Goal: Task Accomplishment & Management: Complete application form

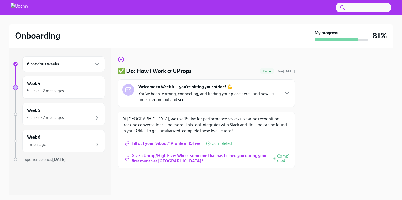
click at [225, 156] on span "Give a Uprop/High Five: Who is someone that has helped you during your first mo…" at bounding box center [196, 158] width 141 height 5
click at [64, 88] on div "5 tasks • 2 messages" at bounding box center [45, 91] width 37 height 6
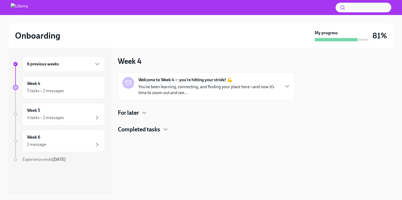
click at [186, 84] on div "Welcome to Week 4 — you’re hitting your stride! 💪 You’ve been learning, connect…" at bounding box center [209, 86] width 141 height 19
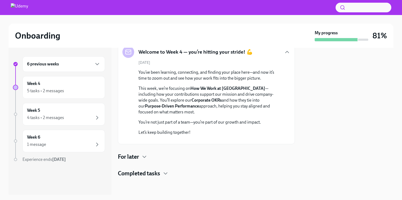
scroll to position [102, 0]
click at [150, 161] on div "For later" at bounding box center [206, 157] width 177 height 8
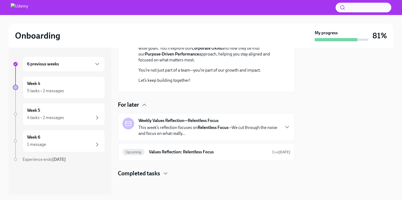
scroll to position [154, 0]
click at [174, 127] on p "This week’s reflection focuses on Relentless Focus —We cut through the noise an…" at bounding box center [209, 131] width 141 height 12
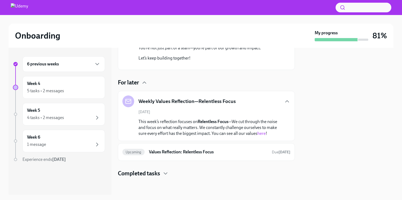
scroll to position [177, 0]
click at [139, 152] on span "Upcoming" at bounding box center [133, 152] width 22 height 4
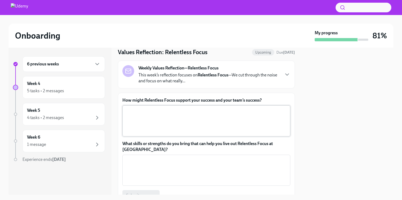
scroll to position [16, 0]
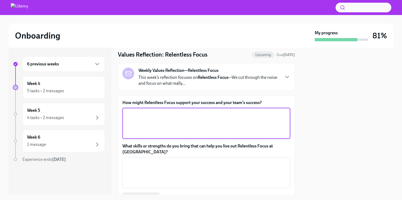
click at [167, 124] on textarea "How might Relentless Focus support your success and your team’s success?" at bounding box center [207, 123] width 162 height 26
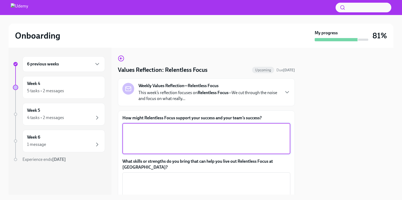
scroll to position [0, 0]
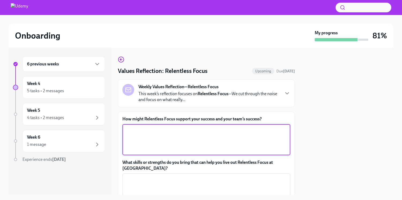
paste textarea "We focus on the work that moves us forward, with 360° clarity. • We work on wha…"
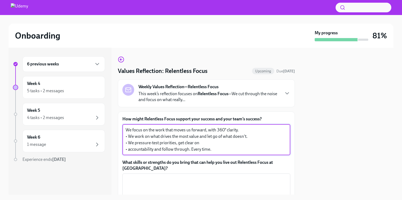
click at [163, 135] on textarea "We focus on the work that moves us forward, with 360° clarity. • We work on wha…" at bounding box center [207, 140] width 162 height 26
click at [246, 131] on textarea "We focus on the work that moves us forward, with 360° clarity. • We work on wha…" at bounding box center [207, 140] width 162 height 26
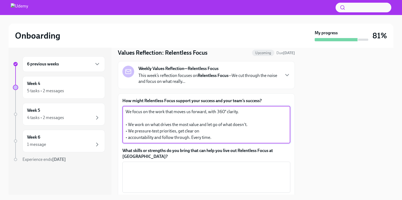
scroll to position [20, 0]
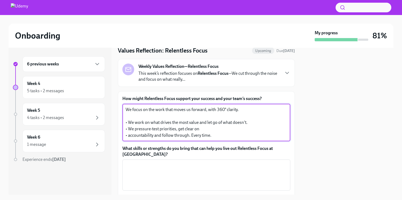
click at [226, 133] on textarea "We focus on the work that moves us forward, with 360° clarity. • We work on wha…" at bounding box center [207, 122] width 162 height 32
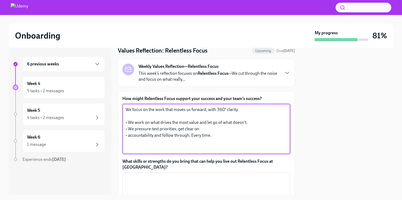
click at [251, 125] on textarea "We focus on the work that moves us forward, with 360° clarity. • We work on wha…" at bounding box center [207, 128] width 162 height 45
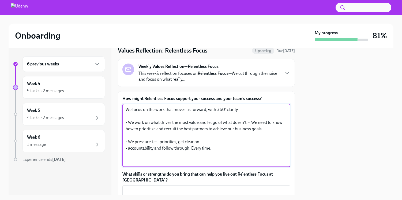
click at [210, 143] on textarea "We focus on the work that moves us forward, with 360° clarity. • We work on wha…" at bounding box center [207, 135] width 162 height 58
click at [165, 135] on textarea "We focus on the work that moves us forward, with 360° clarity. • We work on wha…" at bounding box center [207, 135] width 162 height 58
click at [225, 139] on textarea "We focus on the work that moves us forward, with 360° clarity. • We work on wha…" at bounding box center [207, 135] width 162 height 58
click at [128, 150] on textarea "We focus on the work that moves us forward, with 360° clarity. • We work on wha…" at bounding box center [207, 135] width 162 height 58
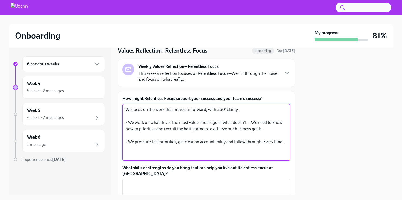
click at [284, 143] on textarea "We focus on the work that moves us forward, with 360° clarity. • We work on wha…" at bounding box center [207, 131] width 162 height 51
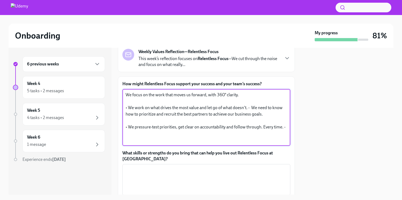
scroll to position [36, 0]
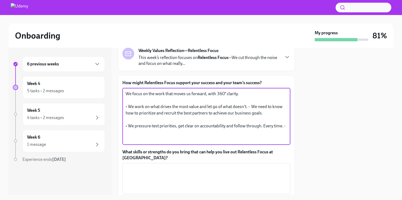
click at [192, 114] on textarea "We focus on the work that moves us forward, with 360° clarity. • We work on wha…" at bounding box center [207, 116] width 162 height 51
click at [226, 114] on textarea "We focus on the work that moves us forward, with 360° clarity. • We work on wha…" at bounding box center [207, 116] width 162 height 51
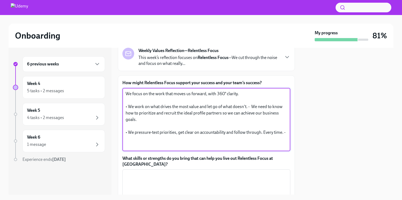
click at [168, 121] on textarea "We focus on the work that moves us forward, with 360° clarity. • We work on wha…" at bounding box center [207, 120] width 162 height 58
click at [258, 142] on textarea "We focus on the work that moves us forward, with 360° clarity. • We work on wha…" at bounding box center [207, 120] width 162 height 58
click at [285, 133] on textarea "We focus on the work that moves us forward, with 360° clarity. • We work on wha…" at bounding box center [207, 120] width 162 height 58
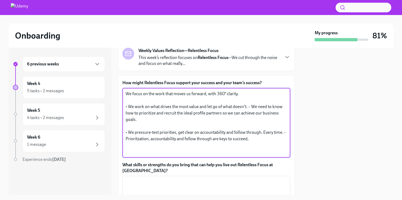
click at [211, 140] on textarea "We focus on the work that moves us forward, with 360° clarity. • We work on wha…" at bounding box center [207, 123] width 162 height 64
click at [228, 140] on textarea "We focus on the work that moves us forward, with 360° clarity. • We work on wha…" at bounding box center [207, 123] width 162 height 64
click at [274, 141] on textarea "We focus on the work that moves us forward, with 360° clarity. • We work on wha…" at bounding box center [207, 123] width 162 height 64
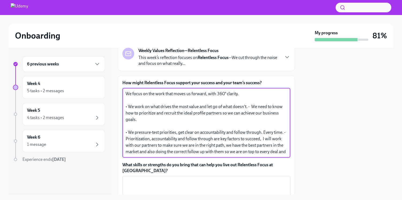
scroll to position [30, 0]
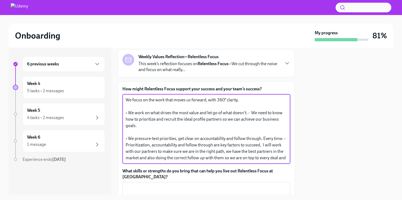
click at [148, 107] on textarea "We focus on the work that moves us forward, with 360° clarity. • We work on wha…" at bounding box center [207, 129] width 162 height 64
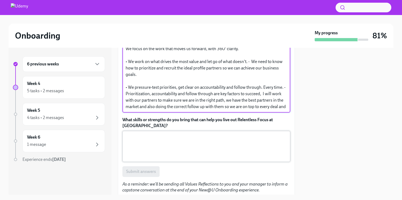
scroll to position [87, 0]
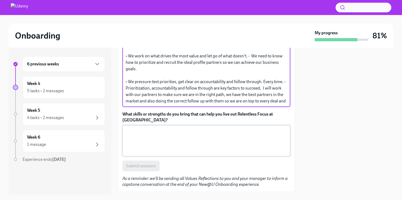
type textarea "We focus on the work that moves us forward, with 360° clarity. • We work on wha…"
click at [156, 131] on textarea "What skills or strengths do you bring that can help you live out Relentless Foc…" at bounding box center [207, 141] width 162 height 26
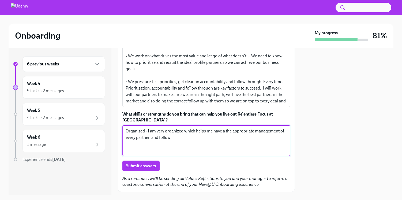
click at [215, 144] on textarea "Organized - I am very organized which helps me have a the appropiate management…" at bounding box center [207, 141] width 162 height 26
click at [195, 134] on textarea "Organized - I am very organized which helps me have a the appropriate managemen…" at bounding box center [207, 141] width 162 height 26
drag, startPoint x: 181, startPoint y: 132, endPoint x: 152, endPoint y: 132, distance: 29.2
click at [152, 132] on textarea "Organized - I am very organized which helps me have a the appropriate managemen…" at bounding box center [207, 141] width 162 height 26
click at [255, 133] on textarea "Organized - I am very organized which helps me have a the appropriate managemen…" at bounding box center [207, 141] width 162 height 26
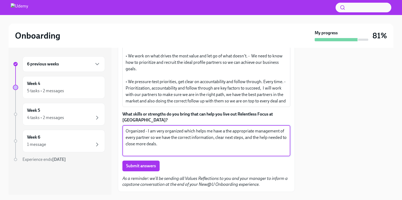
click at [177, 141] on textarea "Organized - I am very organized which helps me have a the appropriate managemen…" at bounding box center [207, 141] width 162 height 26
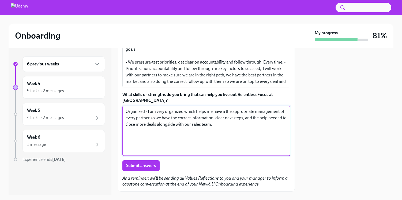
scroll to position [108, 0]
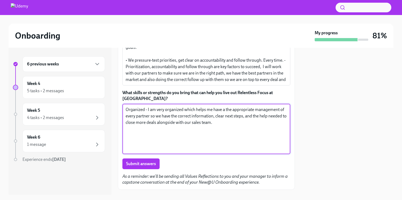
click at [143, 132] on textarea "Organized - I am very organized which helps me have a the appropriate managemen…" at bounding box center [207, 128] width 162 height 45
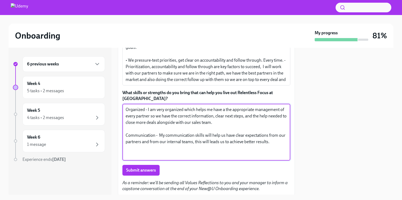
click at [268, 129] on textarea "Organized - I am very organized which helps me have a the appropriate managemen…" at bounding box center [207, 131] width 162 height 51
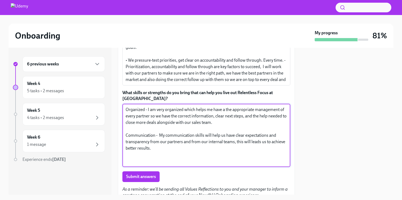
click at [159, 136] on textarea "Organized - I am very organized which helps me have a the appropriate managemen…" at bounding box center [207, 135] width 162 height 58
click at [172, 143] on textarea "Organized - I am very organized which helps me have a the appropriate managemen…" at bounding box center [207, 135] width 162 height 58
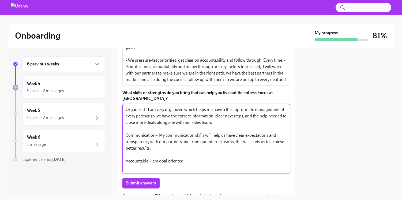
click at [195, 126] on textarea "Organized - I am very organized which helps me have a the appropriate managemen…" at bounding box center [207, 138] width 162 height 64
click at [159, 111] on textarea "Organized - I am very organized which helps me have a the appropriate managemen…" at bounding box center [207, 138] width 162 height 64
click at [241, 154] on textarea "Organized - I am very organized which helps me have a the appropriate managemen…" at bounding box center [207, 138] width 162 height 64
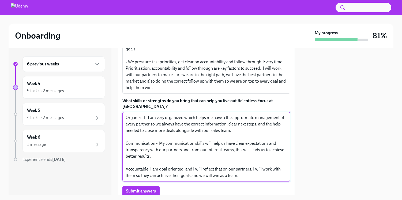
scroll to position [102, 0]
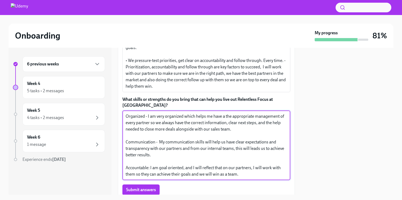
click at [255, 151] on textarea "Organized - I am very organized which helps me have a the appropriate managemen…" at bounding box center [207, 145] width 162 height 64
click at [221, 160] on textarea "Organized - I am very organized which helps me have a the appropriate managemen…" at bounding box center [207, 145] width 162 height 64
click at [142, 162] on textarea "Organized - I am very organized which helps me have a the appropriate managemen…" at bounding box center [207, 145] width 162 height 64
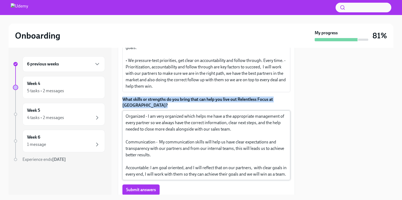
drag, startPoint x: 123, startPoint y: 99, endPoint x: 150, endPoint y: 153, distance: 60.3
click at [151, 154] on div "What skills or strengths do you bring that can help you live out Relentless Foc…" at bounding box center [206, 138] width 168 height 84
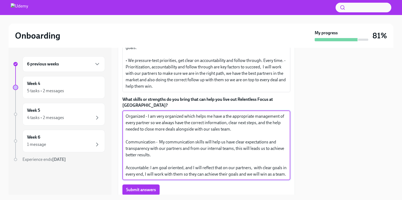
click at [131, 118] on textarea "Organized - I am very organized which helps me have a the appropriate managemen…" at bounding box center [207, 145] width 162 height 64
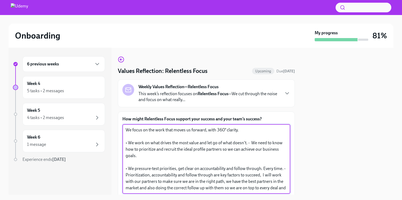
scroll to position [26, 0]
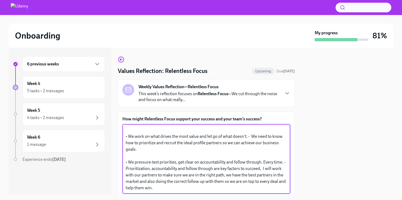
drag, startPoint x: 126, startPoint y: 131, endPoint x: 161, endPoint y: 189, distance: 67.9
click at [161, 189] on textarea "We focus on the work that moves us forward, with 360° clarity. • We work on wha…" at bounding box center [207, 159] width 162 height 64
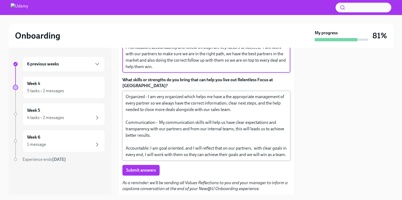
scroll to position [11, 0]
click at [140, 138] on textarea "Organized - I am very organized which helps me have a the appropriate managemen…" at bounding box center [207, 126] width 162 height 64
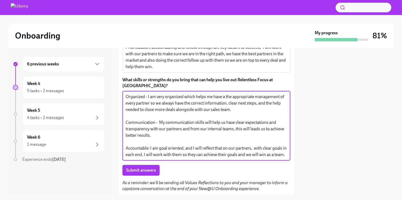
click at [154, 146] on textarea "Organized - I am very organized which helps me have a the appropriate managemen…" at bounding box center [207, 126] width 162 height 64
type textarea "Organized - I am very organized which helps me have a the appropriate managemen…"
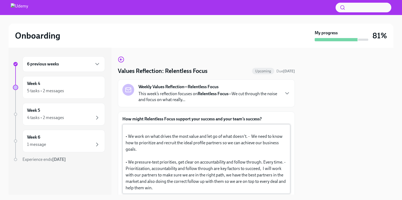
drag, startPoint x: 144, startPoint y: 147, endPoint x: 146, endPoint y: 162, distance: 15.1
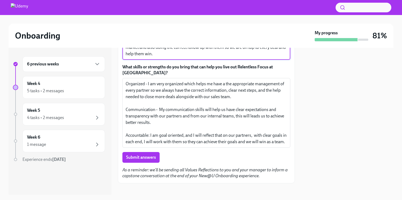
scroll to position [129, 0]
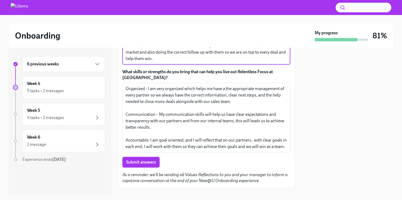
drag, startPoint x: 149, startPoint y: 177, endPoint x: 150, endPoint y: 56, distance: 120.6
click at [150, 56] on textarea "We focus on the work that moves us forward, with 360° clarity. • We work on wha…" at bounding box center [207, 30] width 162 height 64
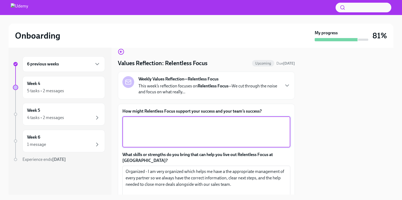
scroll to position [0, 0]
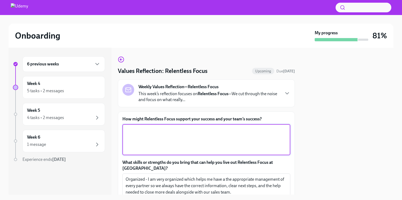
paste textarea "• We work on what drives the most value and let go of what doesn't. This means …"
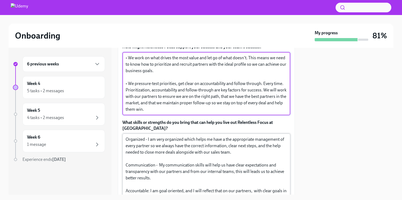
type textarea "• We work on what drives the most value and let go of what doesn't. This means …"
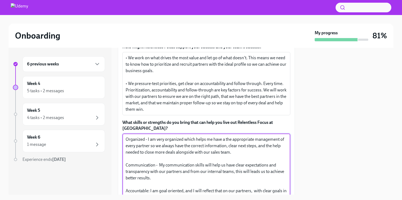
drag, startPoint x: 128, startPoint y: 135, endPoint x: 148, endPoint y: 184, distance: 53.2
click at [148, 184] on textarea "Organized - I am very organized which helps me have a the appropriate managemen…" at bounding box center [207, 168] width 162 height 64
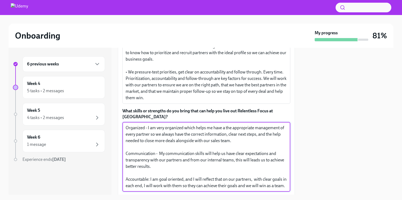
scroll to position [128, 0]
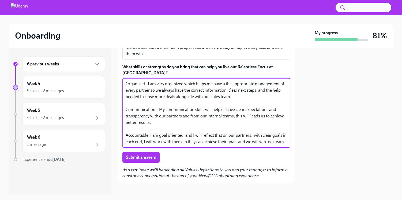
drag, startPoint x: 126, startPoint y: 135, endPoint x: 145, endPoint y: 133, distance: 18.8
click at [145, 133] on textarea "Organized - I am very organized which helps me have a the appropriate managemen…" at bounding box center [207, 113] width 162 height 64
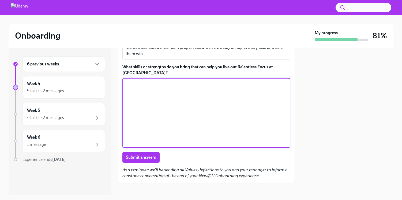
scroll to position [89, 0]
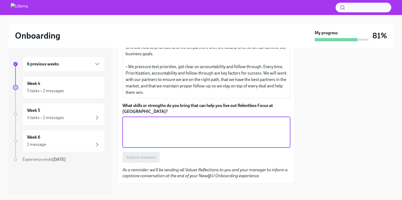
paste textarea "Organized - I am very organized, which helps me maintain appropriate management…"
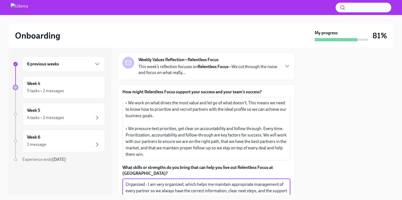
scroll to position [0, 0]
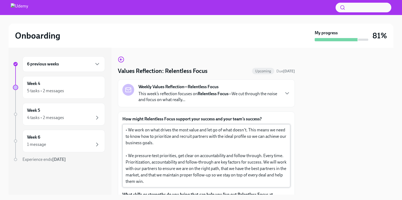
type textarea "Organized - I am very organized, which helps me maintain appropriate management…"
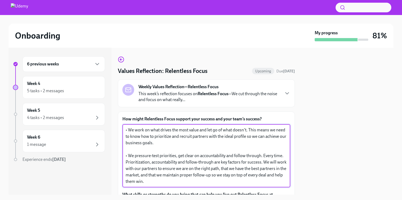
click at [132, 131] on textarea "• We work on what drives the most value and let go of what doesn't. This means …" at bounding box center [207, 156] width 162 height 58
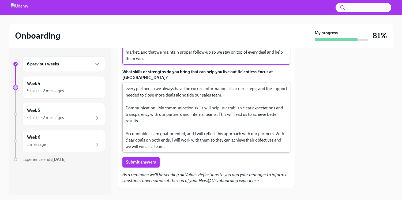
scroll to position [128, 0]
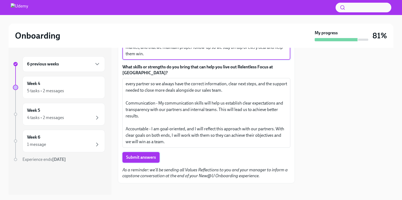
click at [146, 152] on button "Submit answers" at bounding box center [140, 157] width 37 height 11
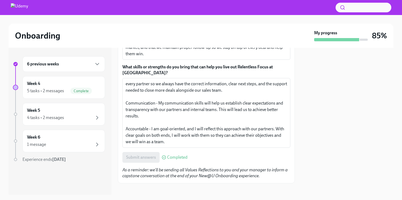
click at [318, 114] on div at bounding box center [347, 121] width 92 height 147
